Goal: Task Accomplishment & Management: Manage account settings

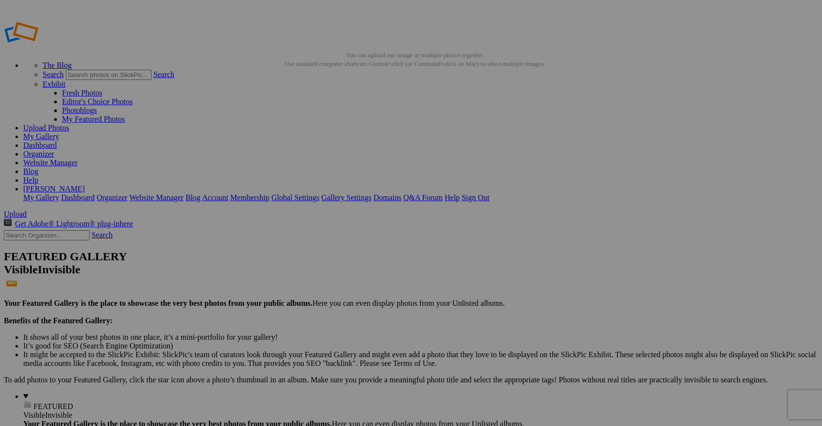
scroll to position [41, 0]
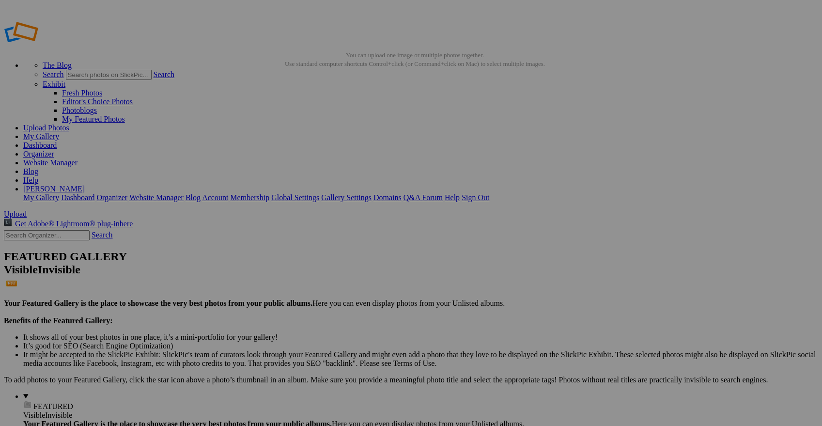
type input "[DATE] - Club Bunker's 6th Birthday"
